Goal: Information Seeking & Learning: Learn about a topic

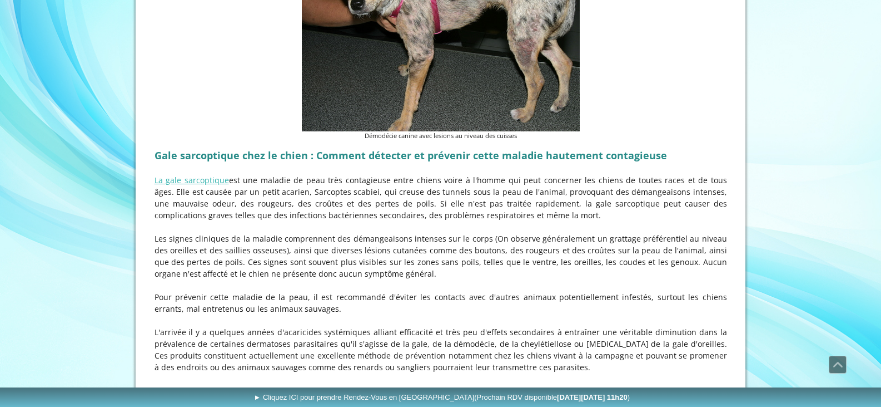
scroll to position [1446, 0]
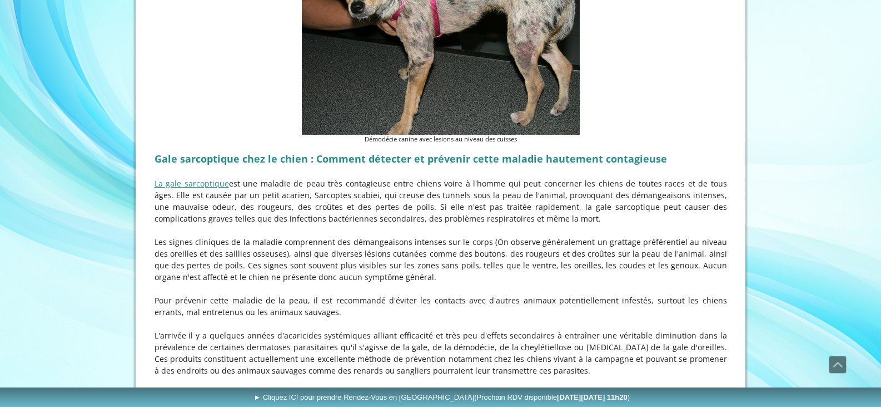
click at [181, 178] on link "La gale sarcoptique" at bounding box center [192, 183] width 75 height 11
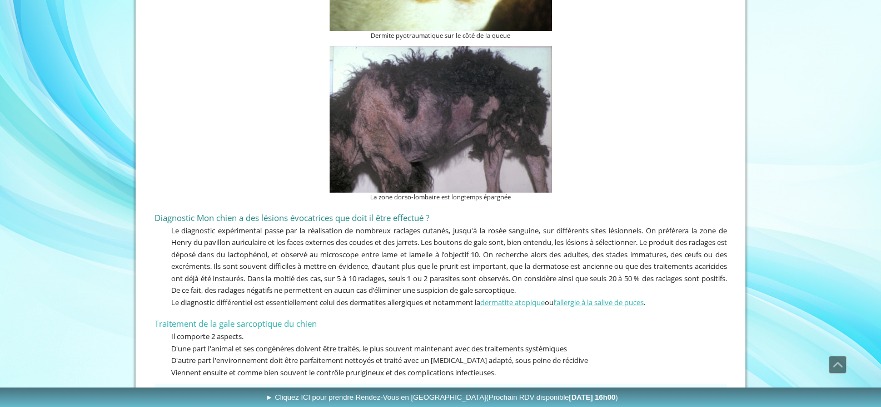
scroll to position [3434, 0]
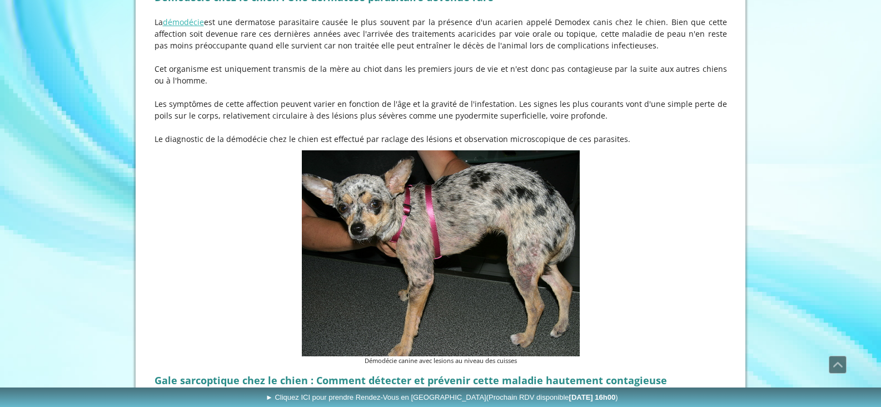
scroll to position [1223, 0]
